Goal: Task Accomplishment & Management: Understand process/instructions

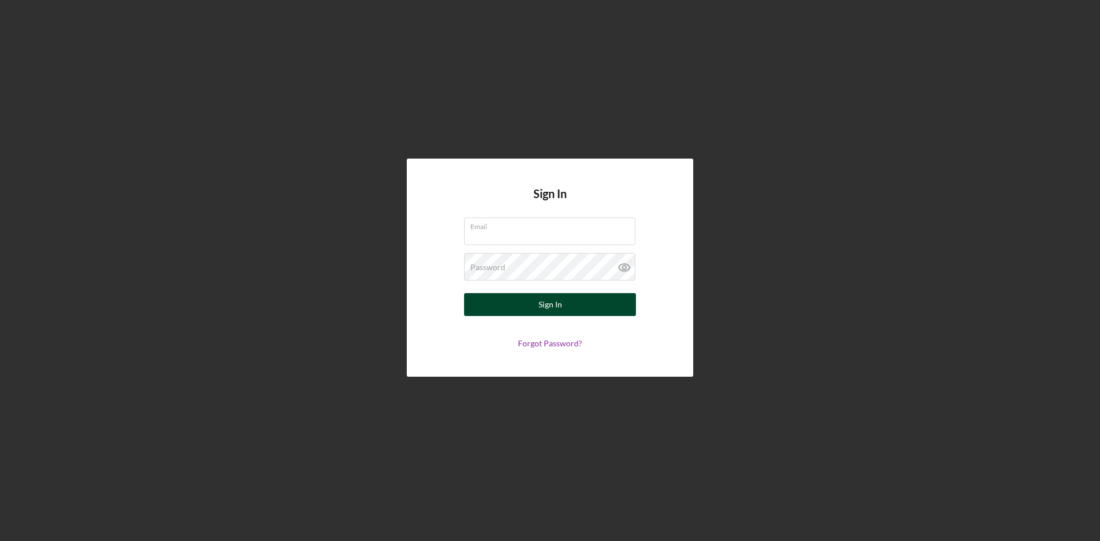
type input "[EMAIL_ADDRESS][DOMAIN_NAME]"
click at [518, 311] on button "Sign In" at bounding box center [550, 304] width 172 height 23
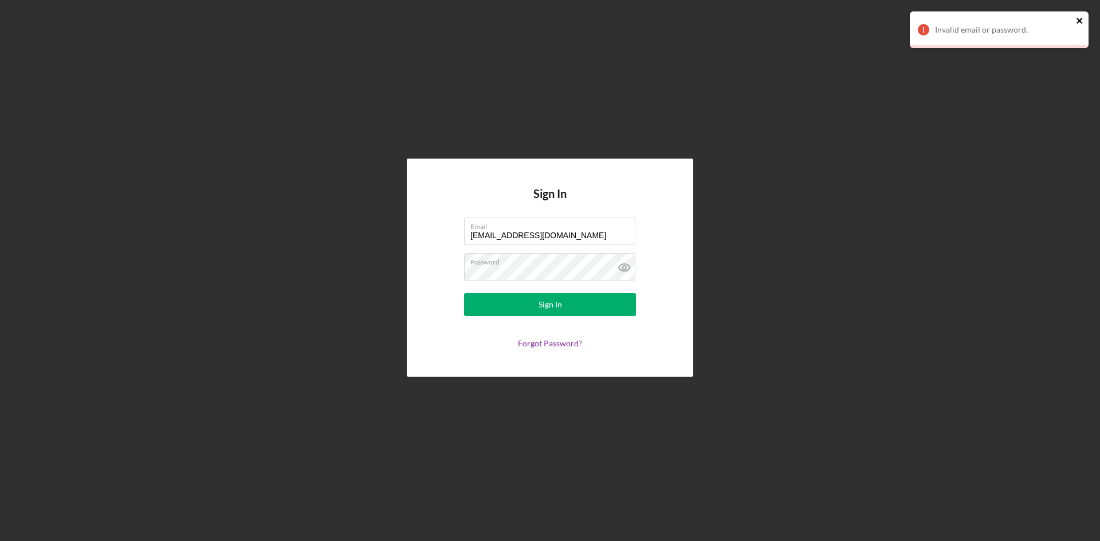
click at [1081, 17] on icon "close" at bounding box center [1080, 20] width 8 height 9
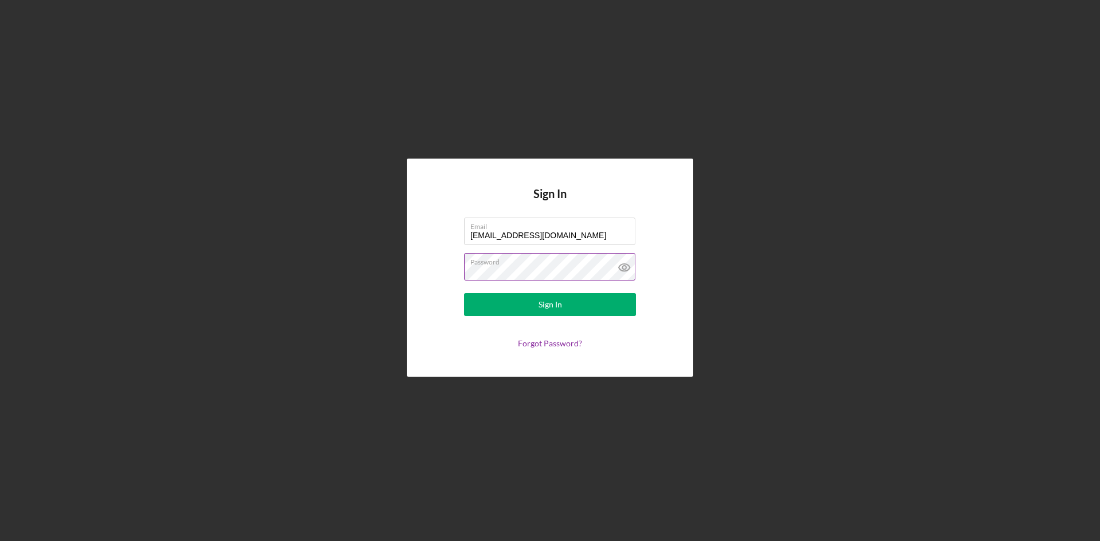
click at [625, 266] on icon at bounding box center [624, 267] width 29 height 29
click at [565, 301] on button "Sign In" at bounding box center [550, 304] width 172 height 23
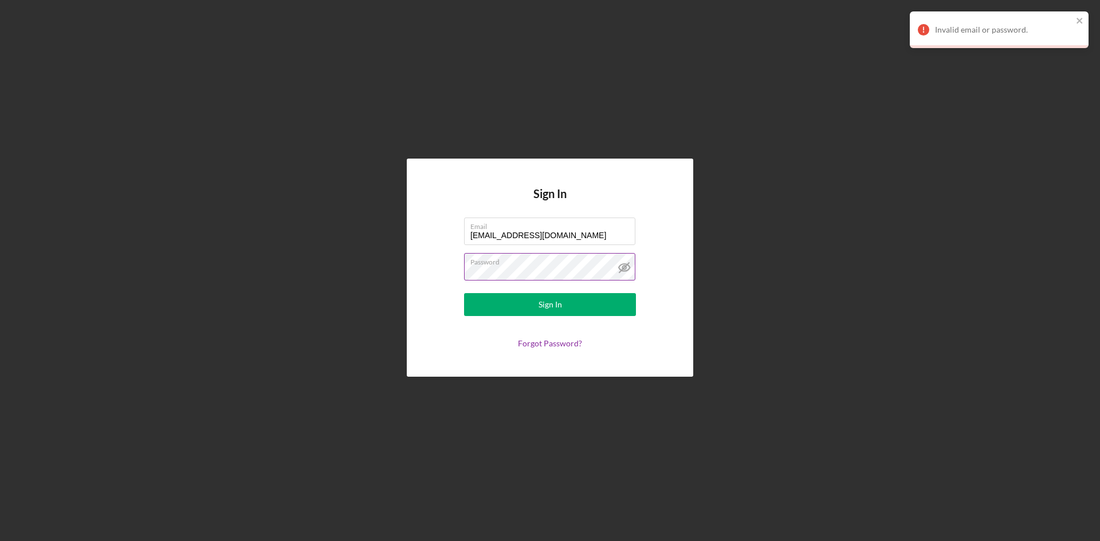
click at [1074, 17] on div "Invalid email or password." at bounding box center [999, 29] width 179 height 37
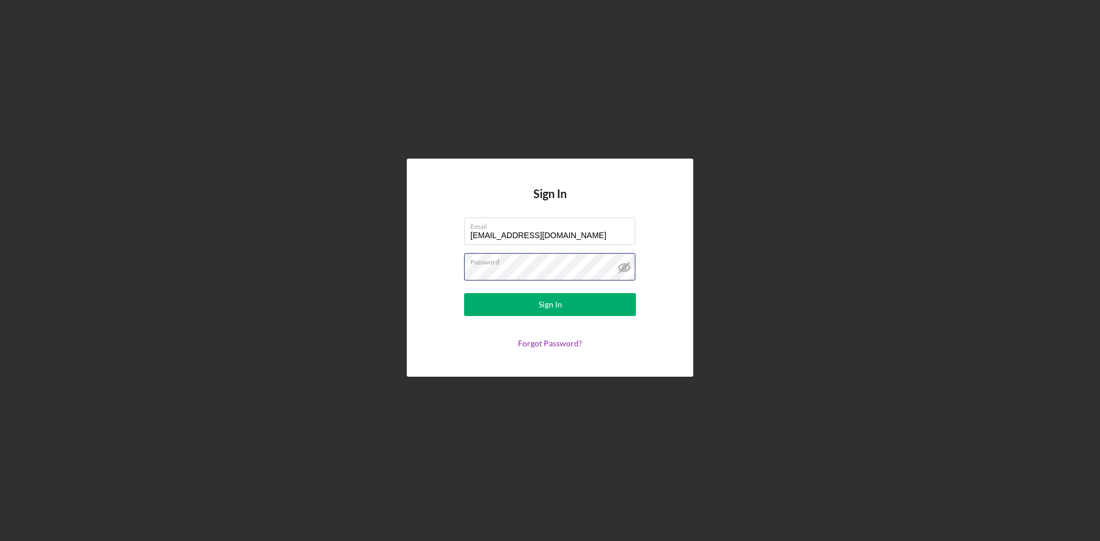
click at [458, 273] on form "Email [EMAIL_ADDRESS][DOMAIN_NAME] Password Sign In Forgot Password?" at bounding box center [549, 283] width 229 height 131
click at [321, 376] on div "Sign In Email [EMAIL_ADDRESS][DOMAIN_NAME] Password Sign In Forgot Password?" at bounding box center [550, 268] width 1089 height 536
click at [548, 301] on div "Sign In" at bounding box center [550, 304] width 23 height 23
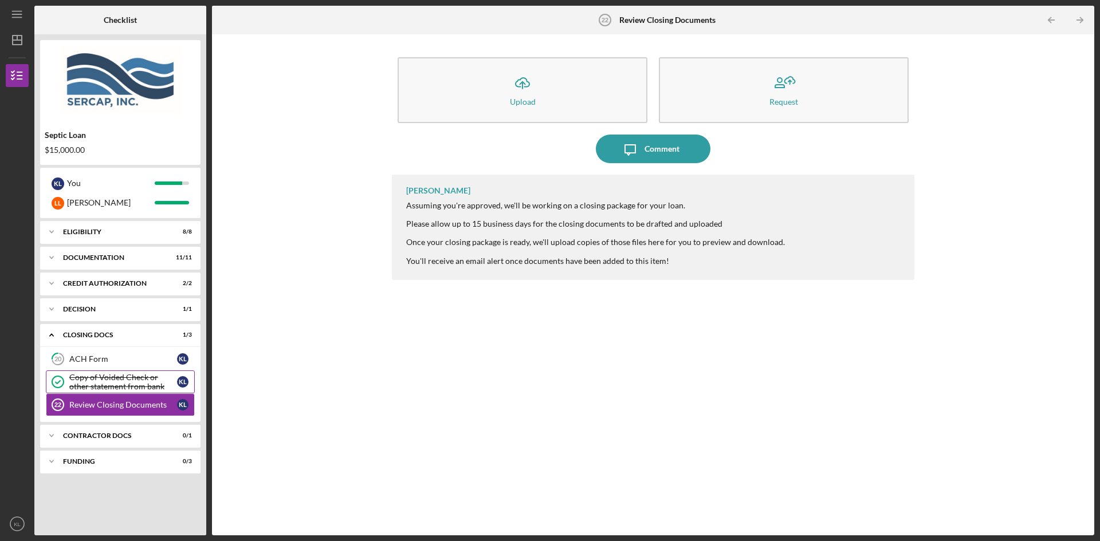
click at [121, 379] on div "Copy of Voided Check or other statement from bank" at bounding box center [123, 382] width 108 height 18
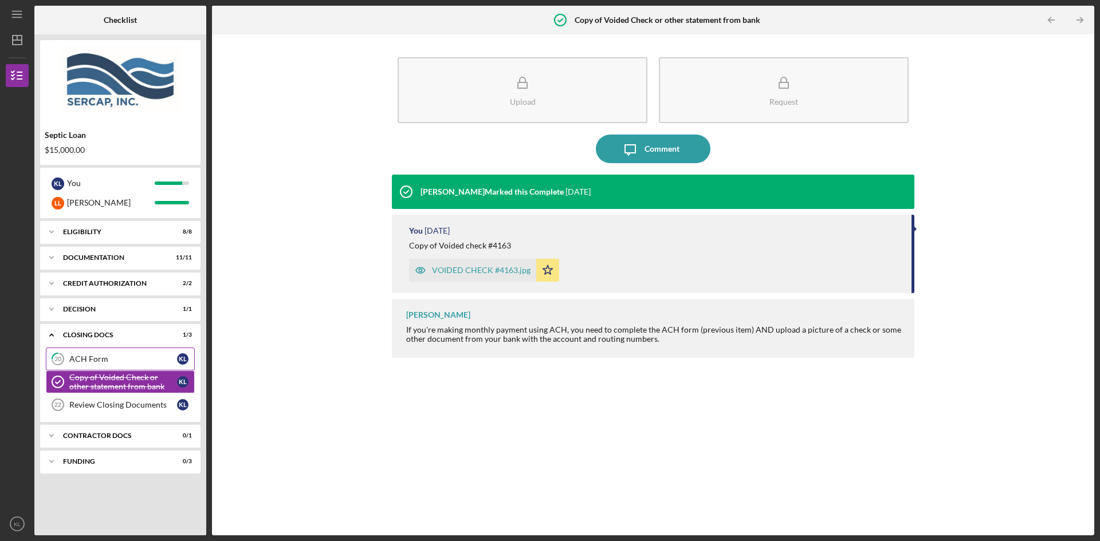
click at [101, 364] on link "20 ACH Form K L" at bounding box center [120, 359] width 149 height 23
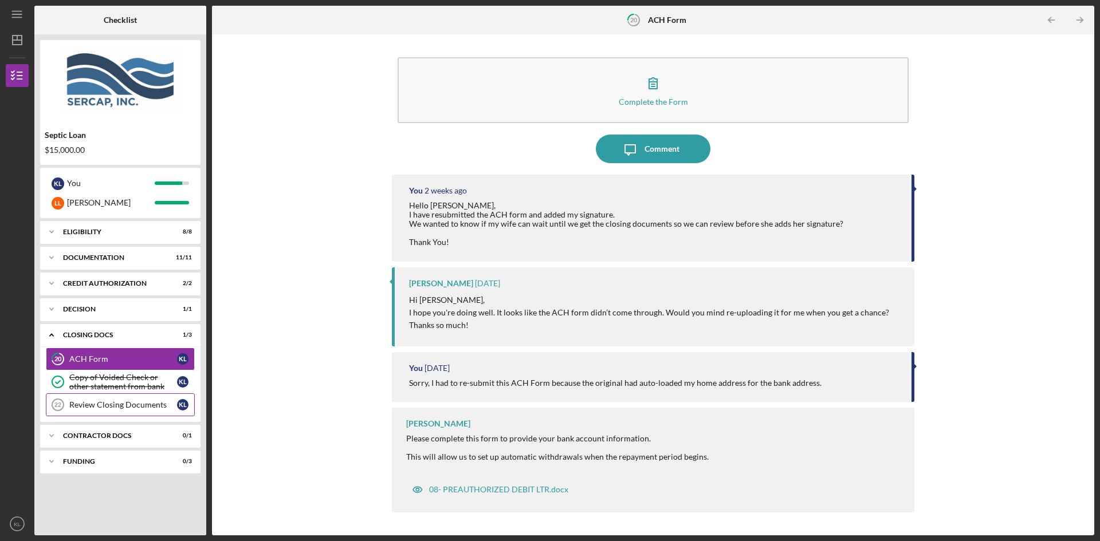
click at [110, 407] on div "Review Closing Documents" at bounding box center [123, 404] width 108 height 9
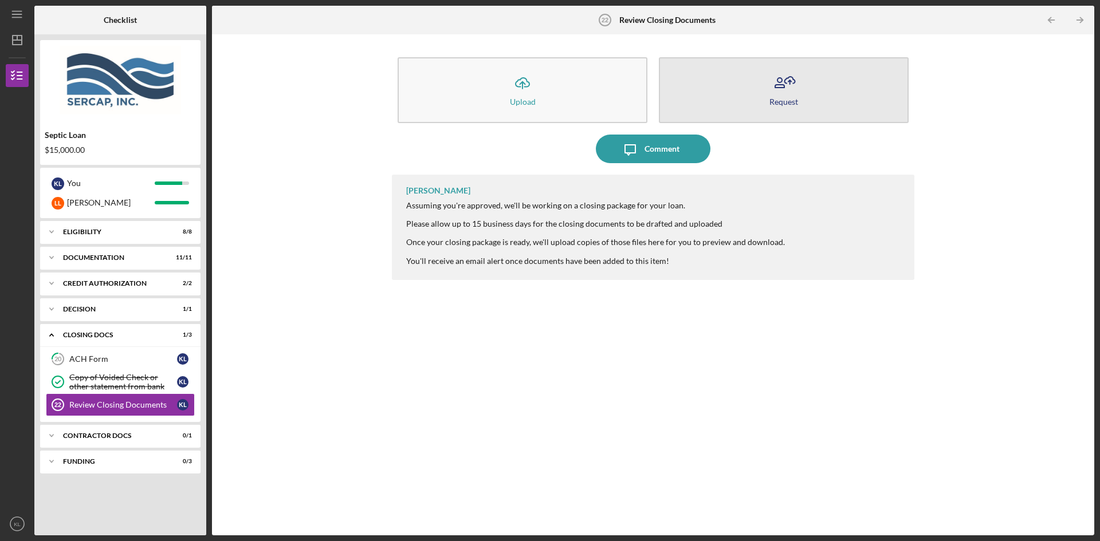
click at [755, 97] on button "Request" at bounding box center [784, 90] width 250 height 66
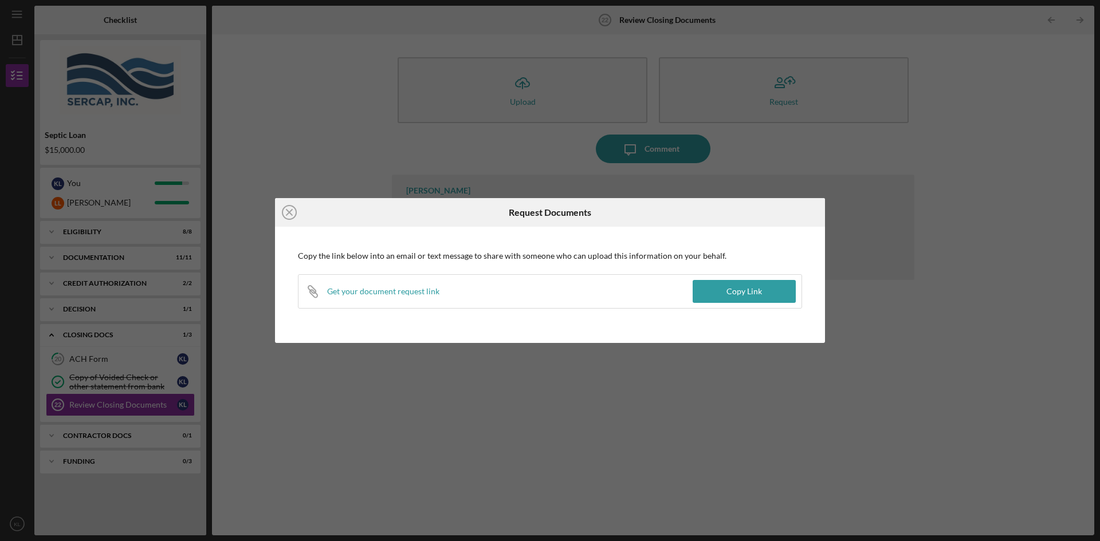
click at [1019, 182] on div "Icon/Close Request Documents Copy the link below into an email or text message …" at bounding box center [550, 270] width 1100 height 541
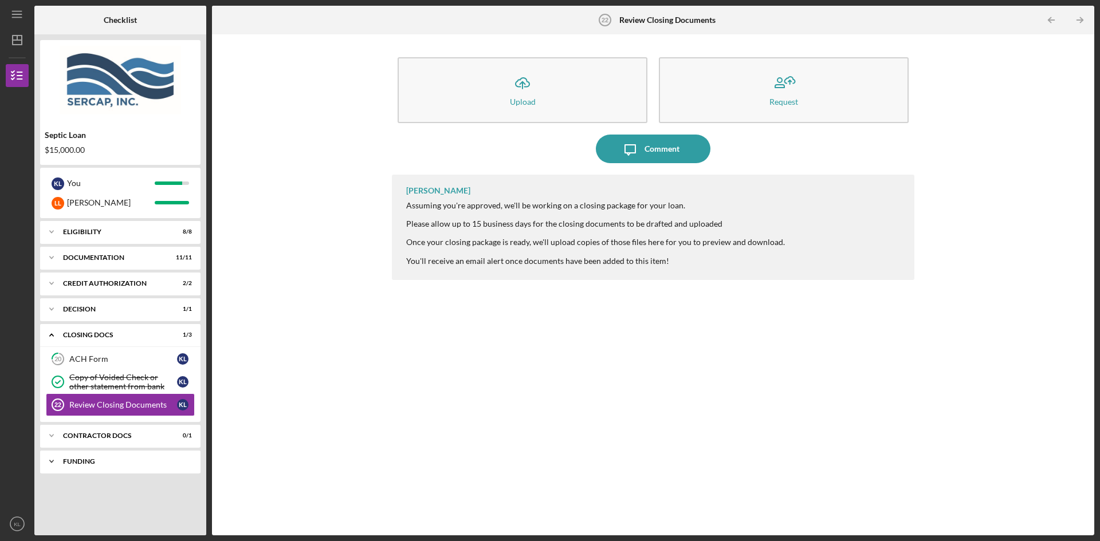
click at [95, 461] on div "Funding" at bounding box center [124, 461] width 123 height 7
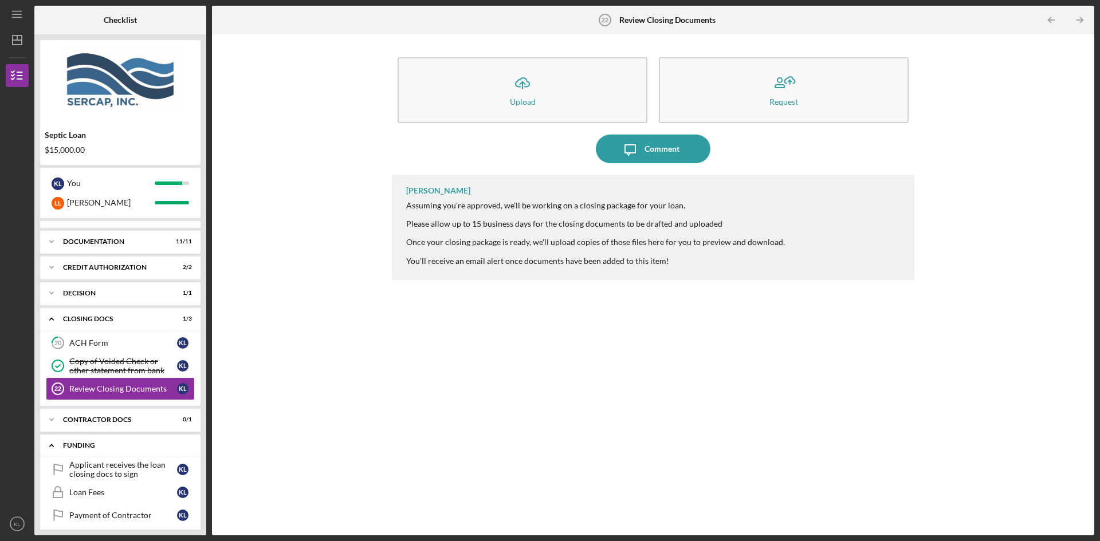
scroll to position [25, 0]
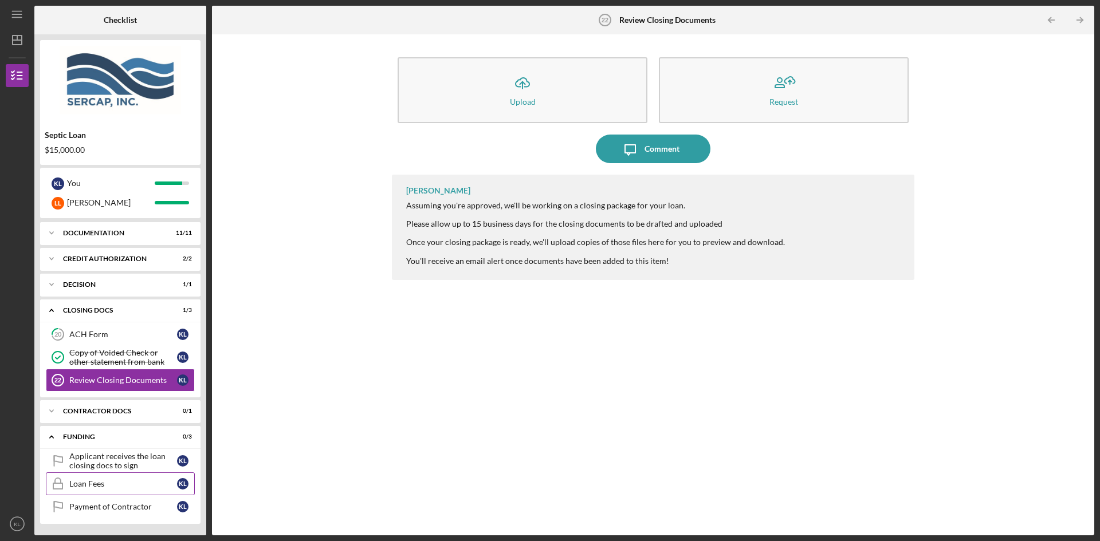
click at [98, 485] on div "Loan Fees" at bounding box center [123, 484] width 108 height 9
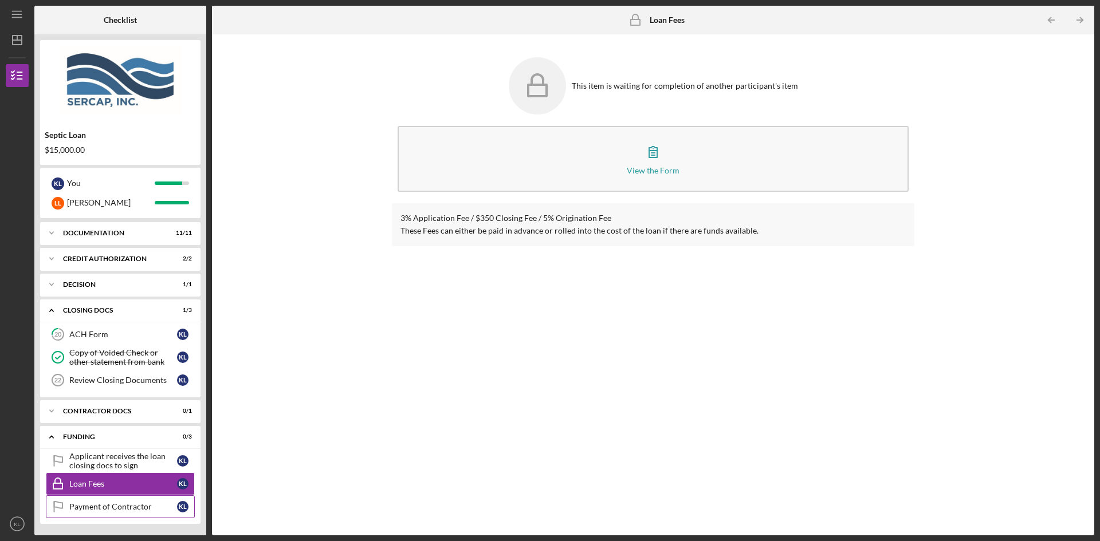
click at [112, 507] on div "Payment of Contractor" at bounding box center [123, 506] width 108 height 9
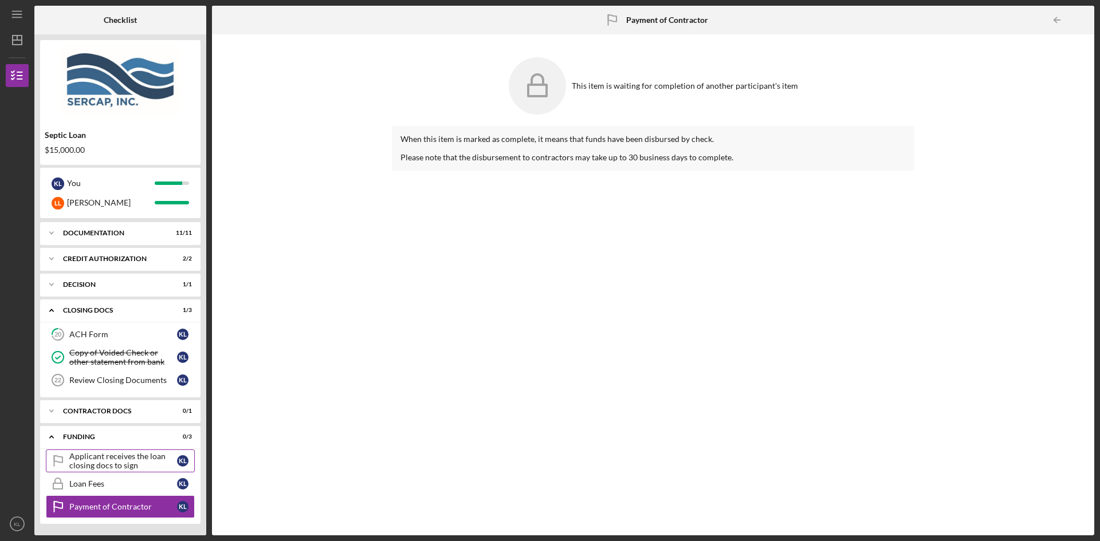
click at [111, 464] on div "Applicant receives the loan closing docs to sign" at bounding box center [123, 461] width 108 height 18
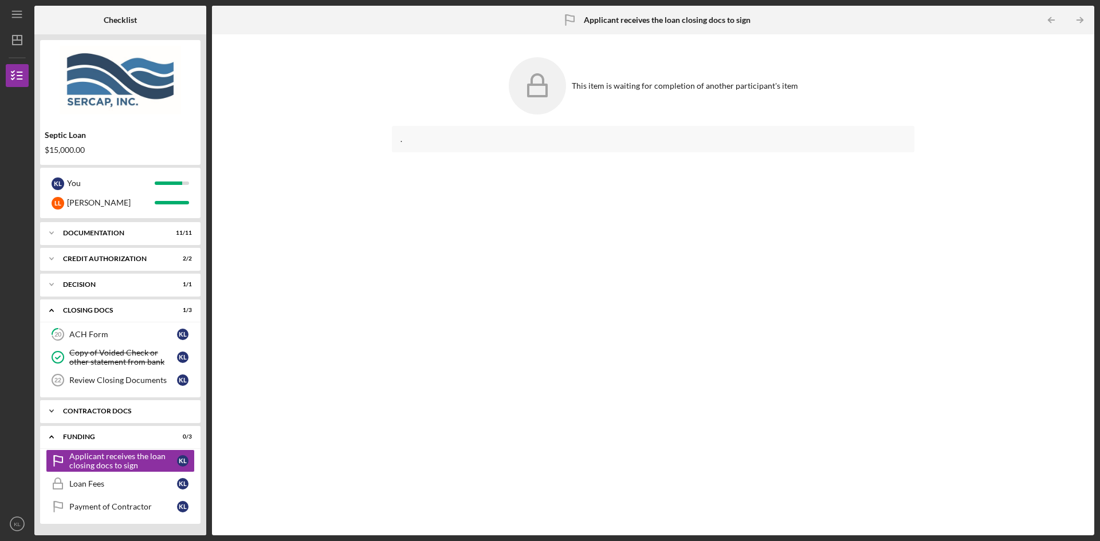
click at [125, 413] on div "Contractor Docs" at bounding box center [124, 411] width 123 height 7
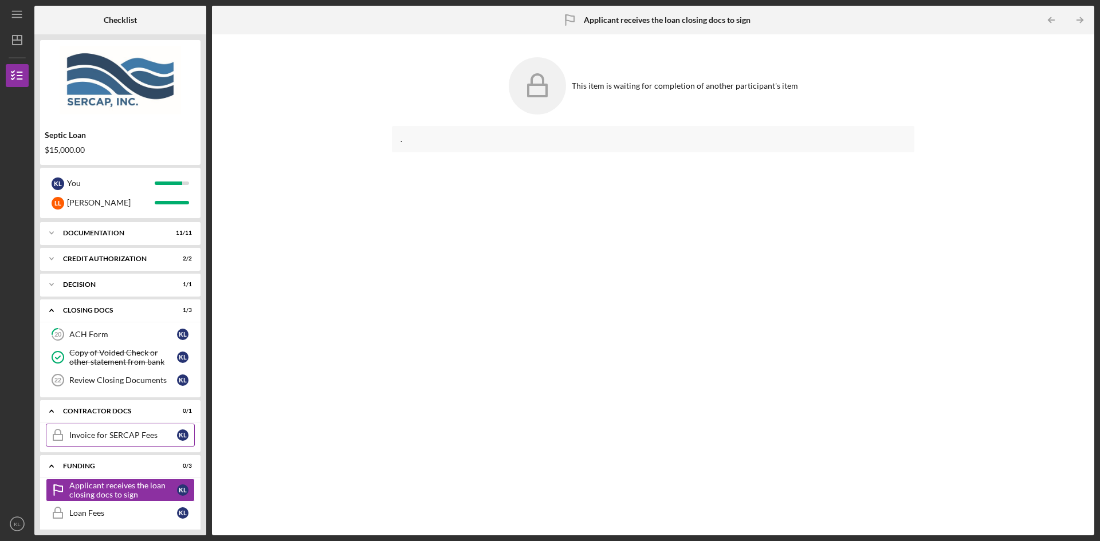
click at [97, 435] on div "Invoice for SERCAP Fees" at bounding box center [123, 435] width 108 height 9
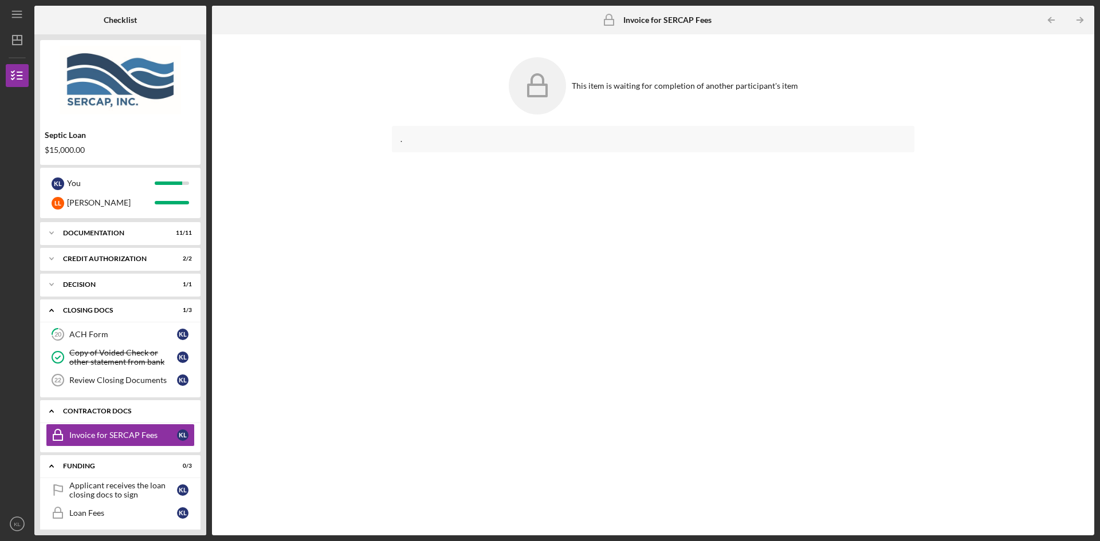
click at [104, 410] on div "Contractor Docs" at bounding box center [124, 411] width 123 height 7
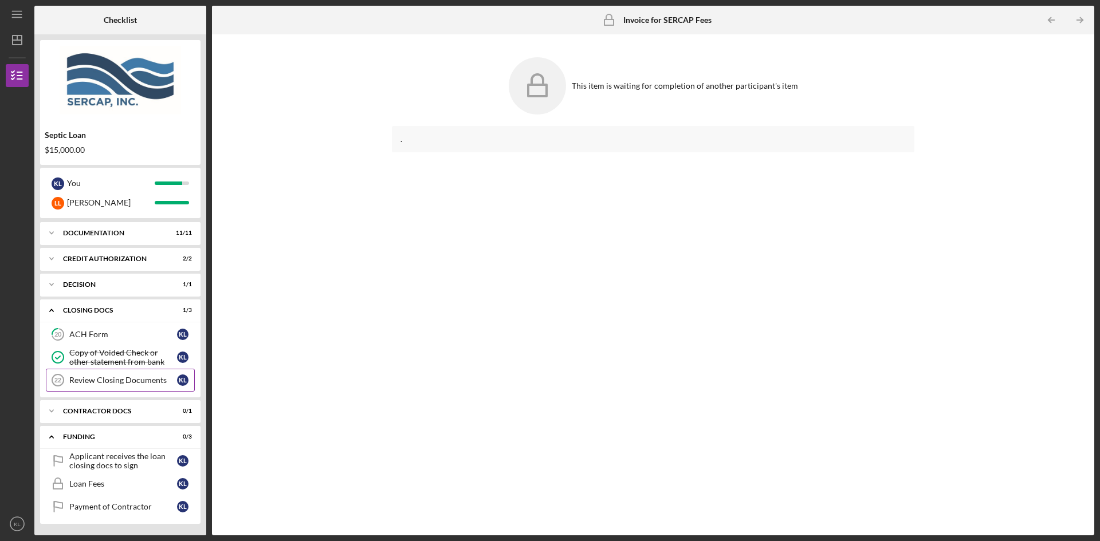
click at [103, 382] on div "Review Closing Documents" at bounding box center [123, 380] width 108 height 9
